Goal: Check status: Check status

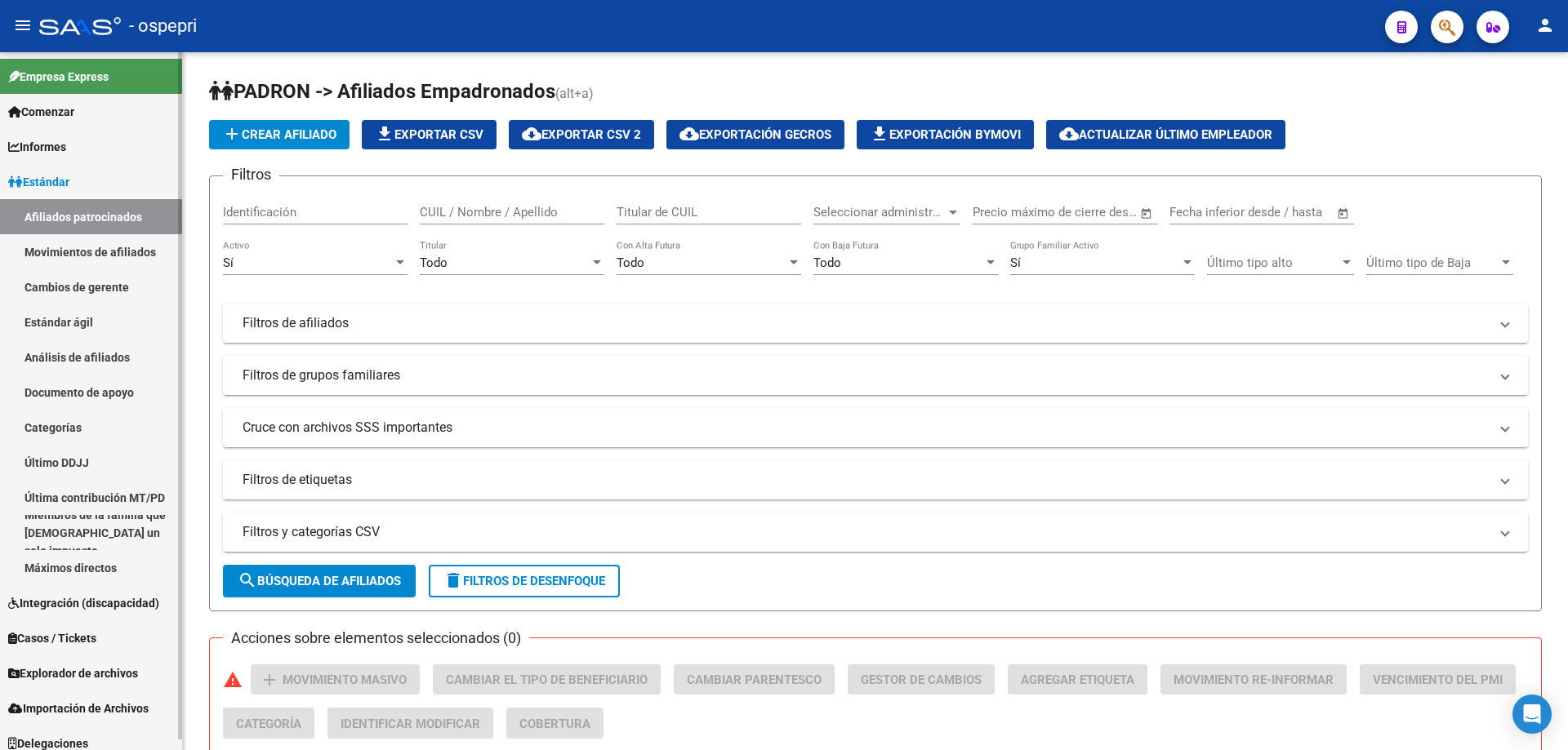
click at [80, 358] on font "Análisis de afiliados" at bounding box center [77, 358] width 106 height 13
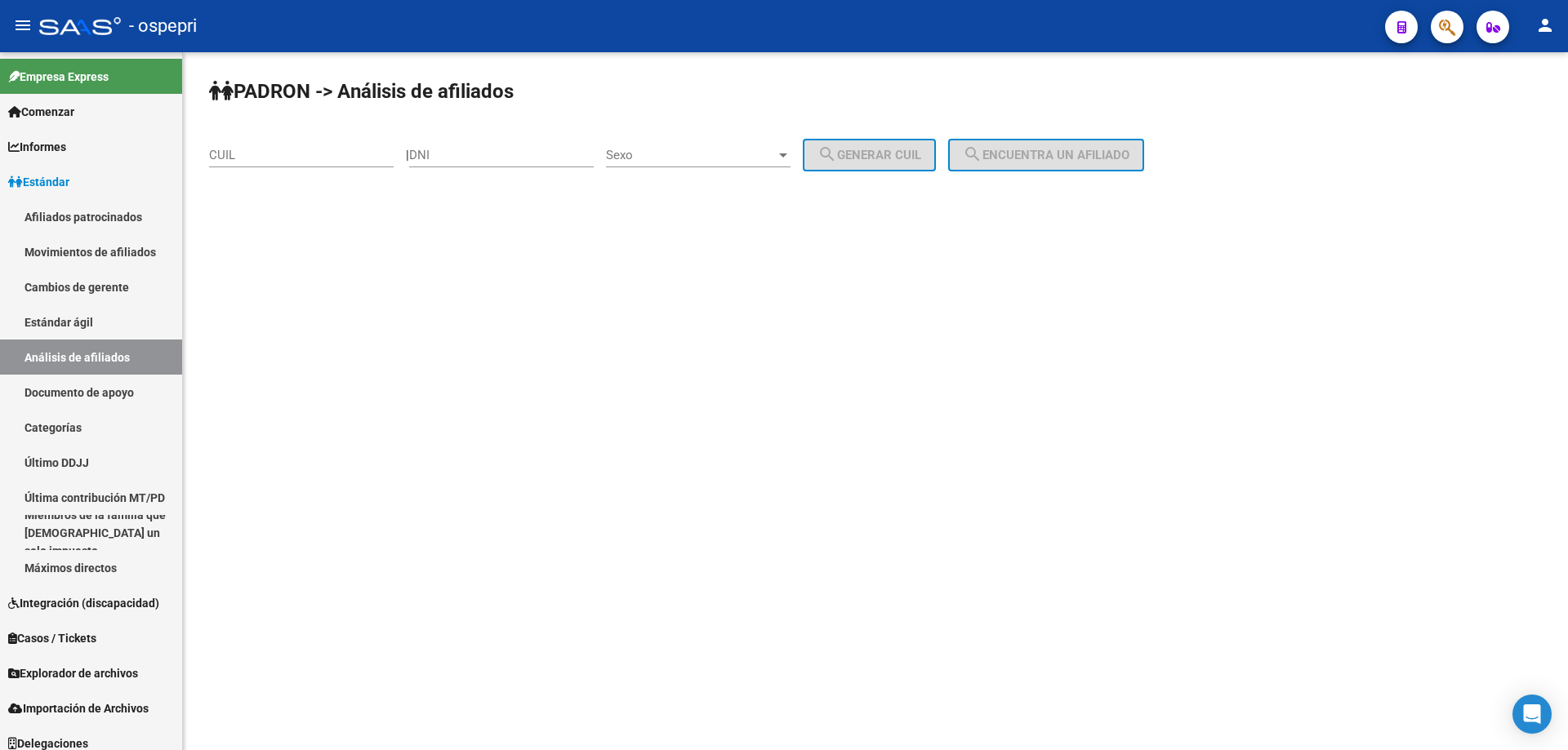
click at [473, 155] on input "DNI" at bounding box center [501, 155] width 184 height 15
paste input "28487926"
type input "28487926"
click at [803, 139] on button "search Generar CUIL" at bounding box center [869, 155] width 133 height 33
type input "20-28487926-1"
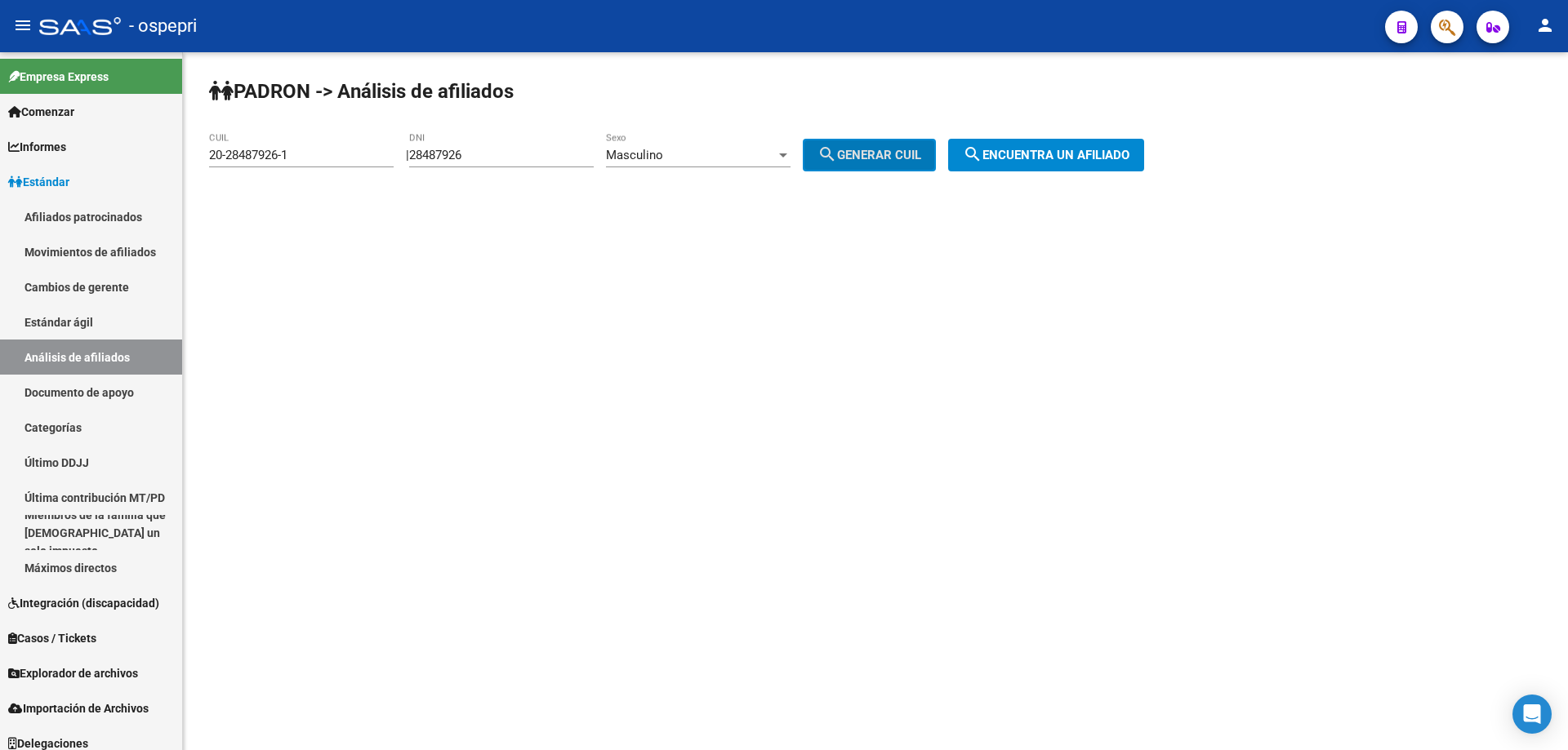
click button "search Encuentra un afiliado" at bounding box center [1046, 155] width 196 height 33
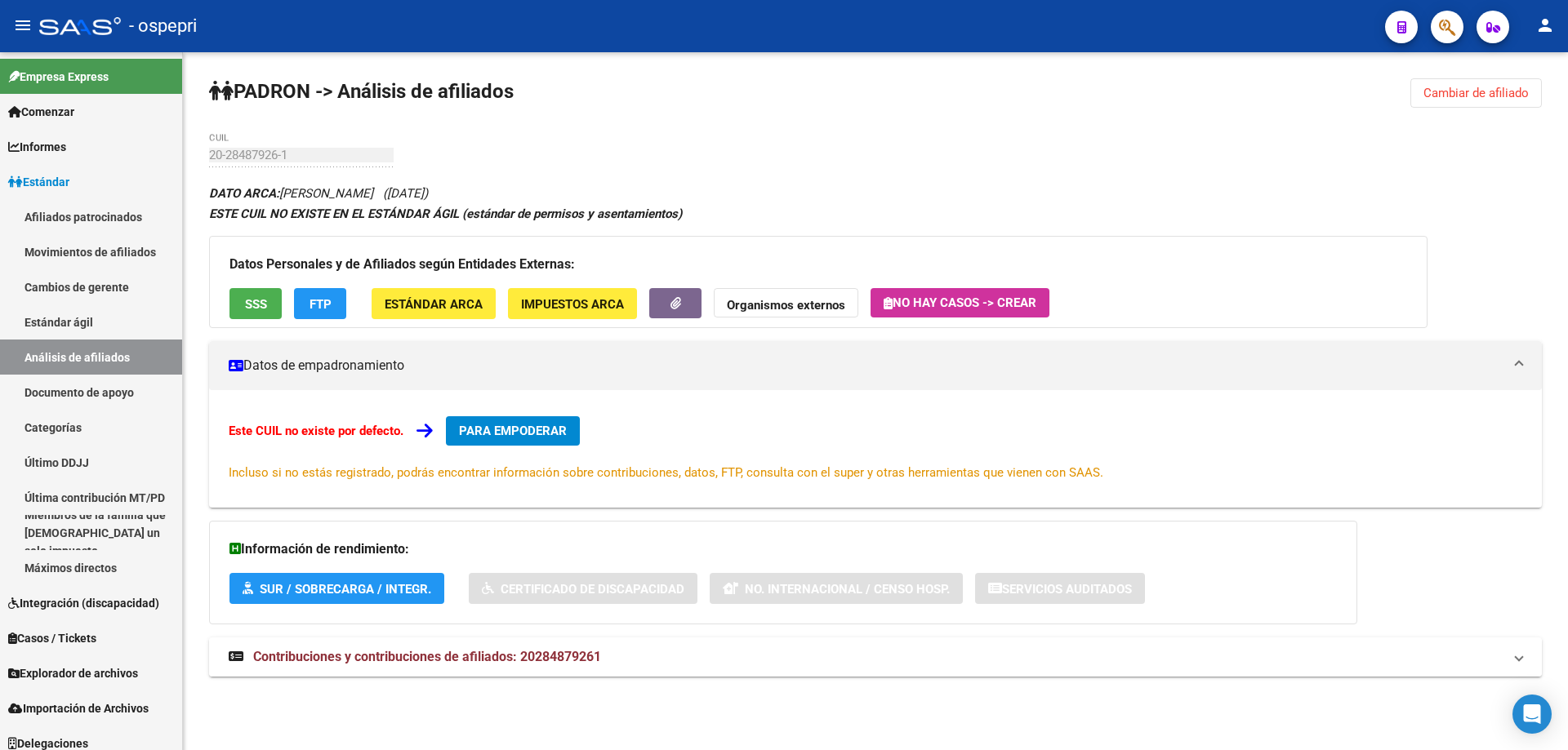
click at [520, 663] on font "Contribuciones y contribuciones de afiliados: 20284879261" at bounding box center [427, 657] width 348 height 16
